Goal: Navigation & Orientation: Understand site structure

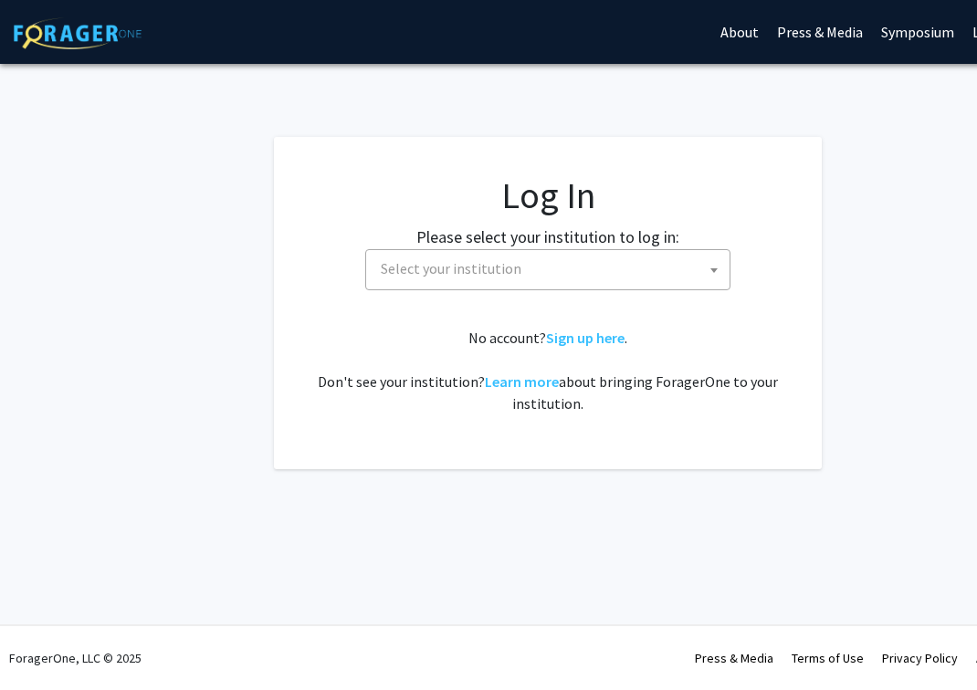
click at [538, 245] on label "Please select your institution to log in:" at bounding box center [547, 237] width 263 height 25
click at [508, 276] on span "Select your institution" at bounding box center [451, 268] width 141 height 18
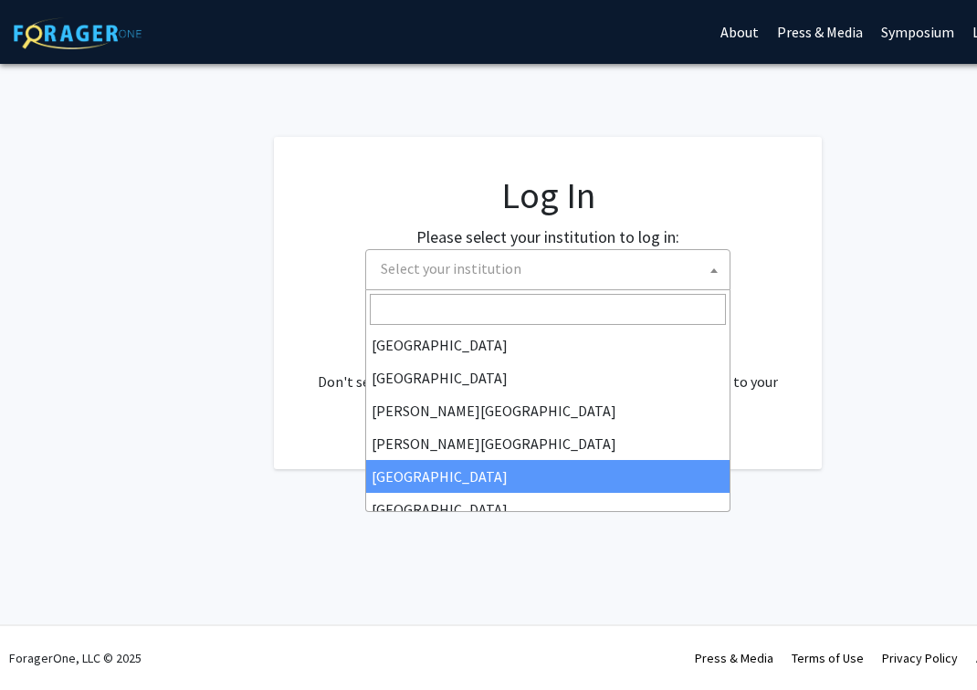
select select "6"
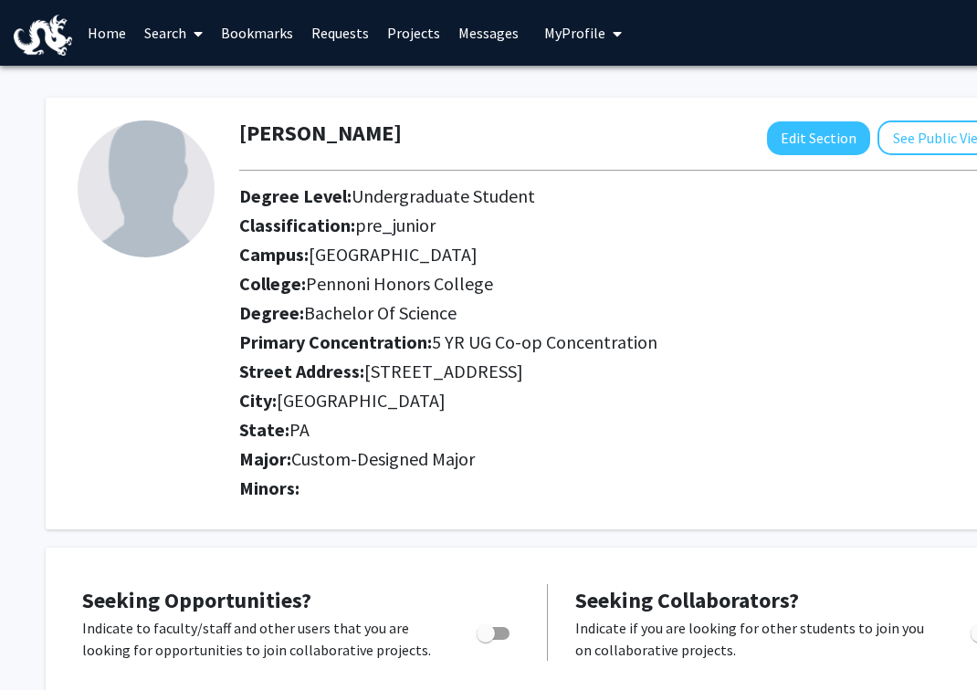
click at [93, 39] on link "Home" at bounding box center [107, 33] width 57 height 64
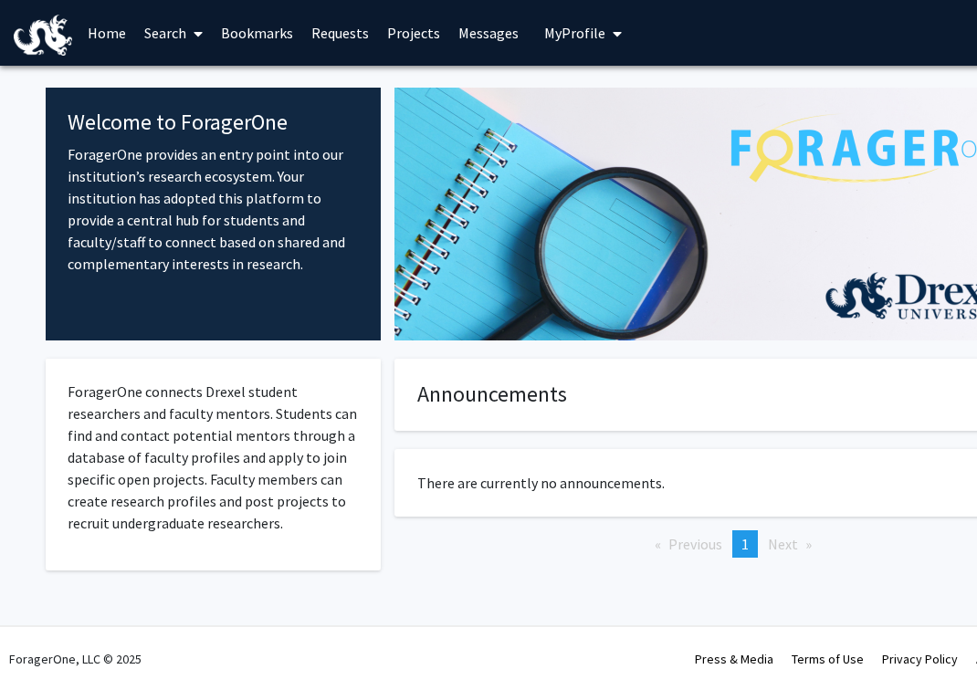
scroll to position [1, 0]
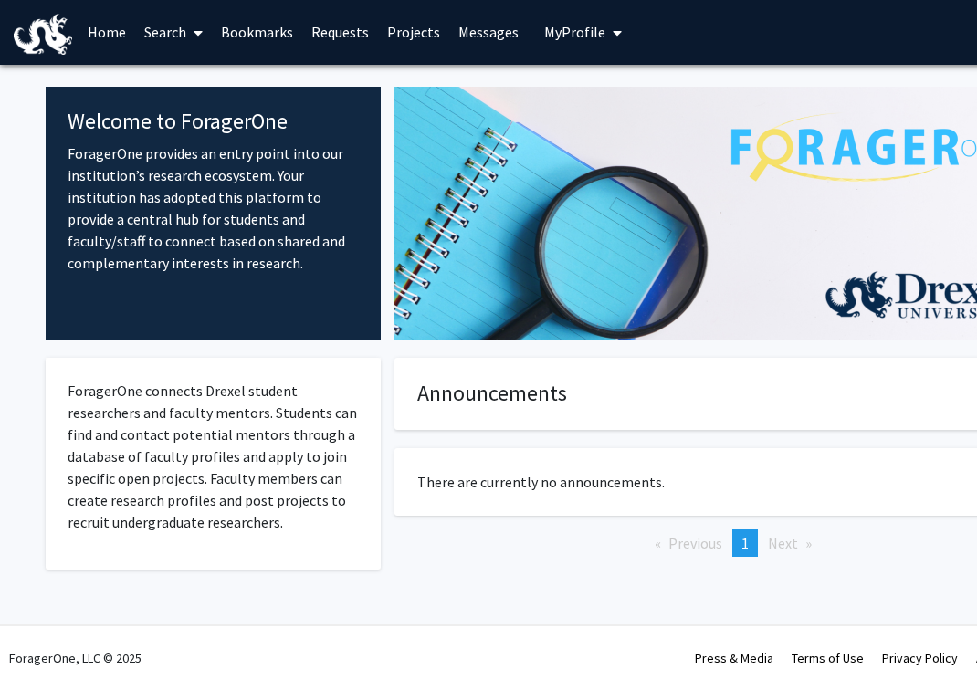
click at [356, 27] on link "Requests" at bounding box center [340, 32] width 76 height 64
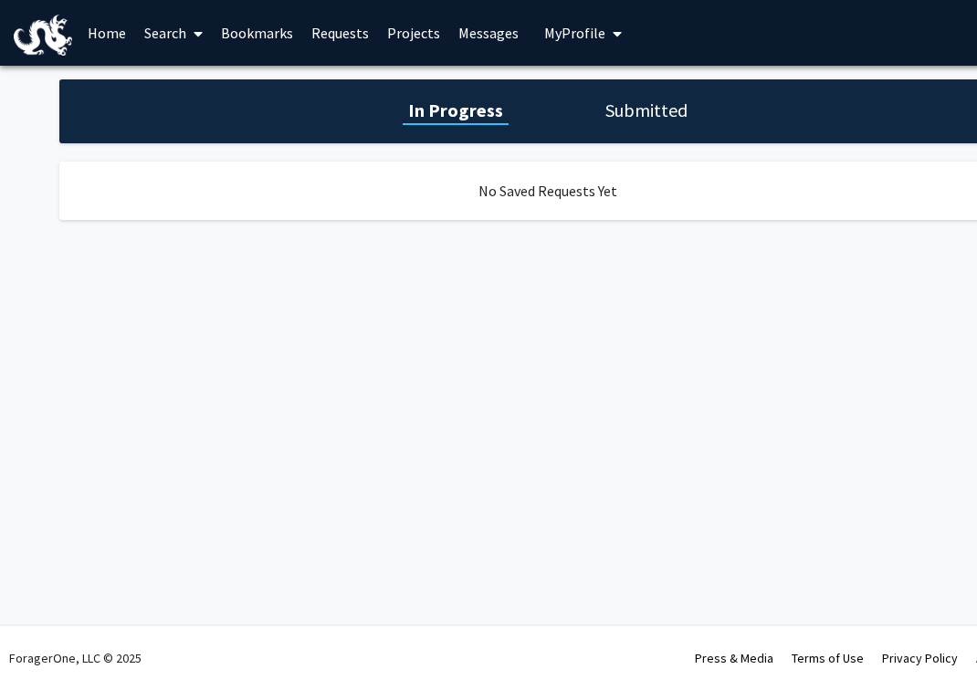
click at [382, 32] on link "Projects" at bounding box center [413, 33] width 71 height 64
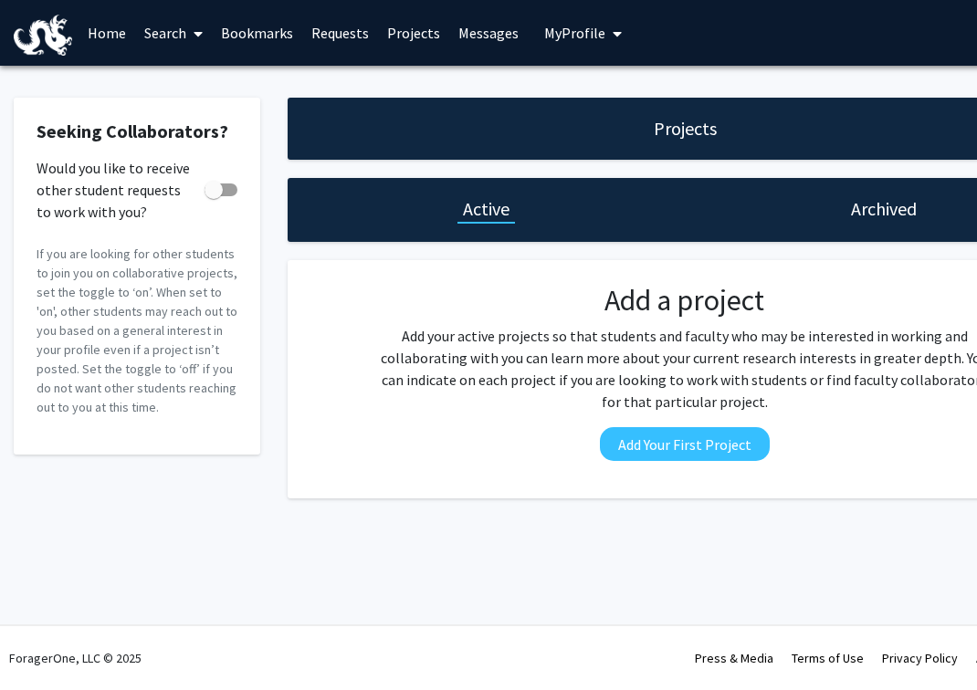
click at [476, 34] on link "Messages" at bounding box center [488, 33] width 79 height 64
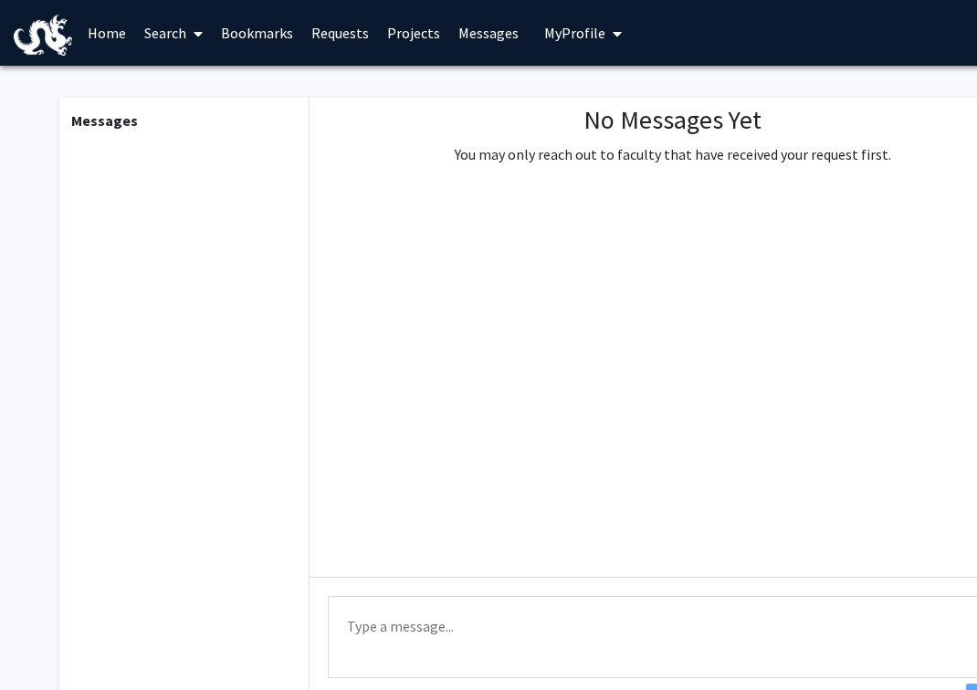
click at [544, 36] on span "My Profile" at bounding box center [574, 33] width 61 height 18
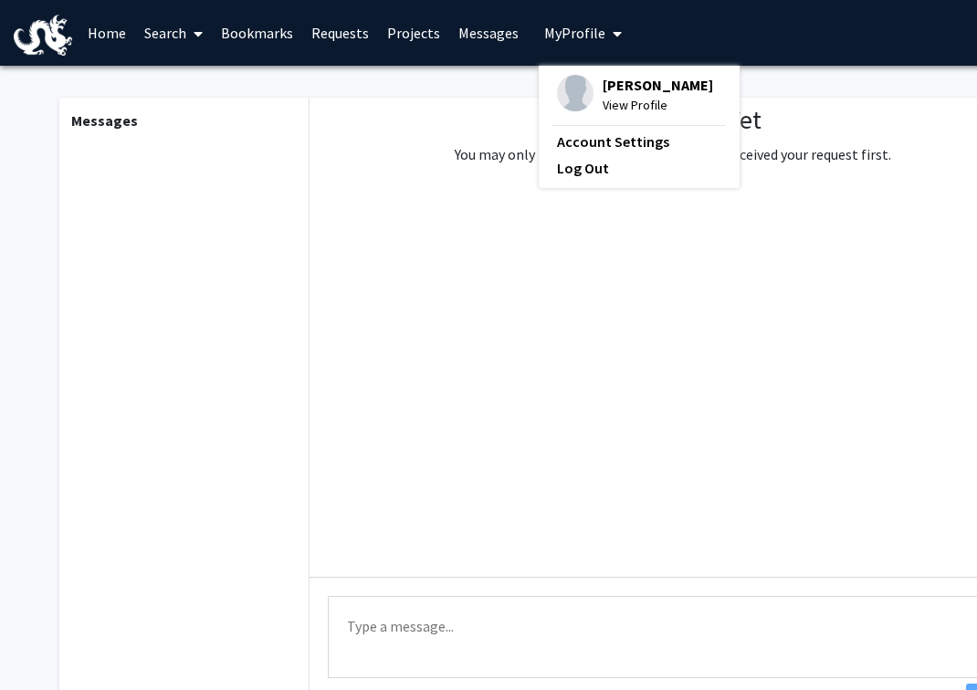
click at [619, 77] on span "[PERSON_NAME]" at bounding box center [657, 85] width 110 height 20
